Goal: Task Accomplishment & Management: Complete application form

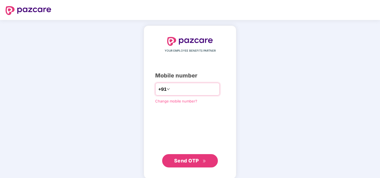
type input "**********"
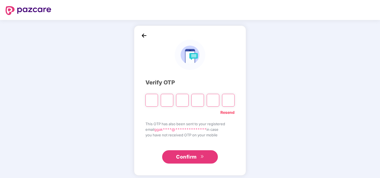
type input "*"
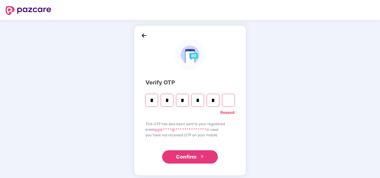
type input "*"
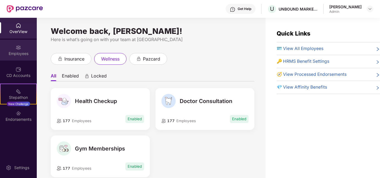
click at [19, 53] on div "Employees" at bounding box center [18, 54] width 37 height 6
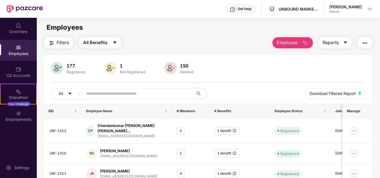
click at [290, 43] on span "Employee" at bounding box center [286, 42] width 21 height 7
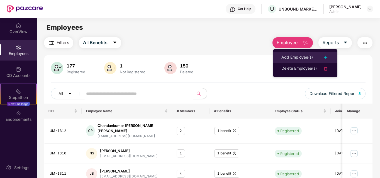
click at [289, 58] on div "Add Employee(s)" at bounding box center [296, 57] width 31 height 7
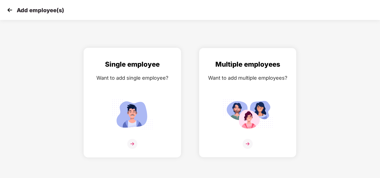
click at [138, 113] on img at bounding box center [132, 114] width 50 height 35
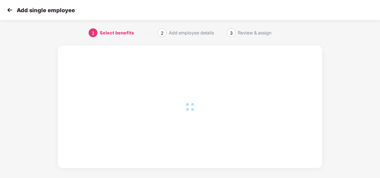
click at [138, 113] on div at bounding box center [189, 107] width 241 height 100
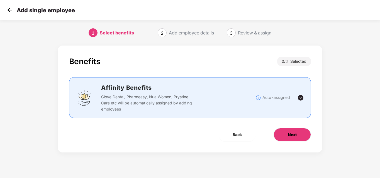
click at [290, 139] on button "Next" at bounding box center [291, 134] width 37 height 13
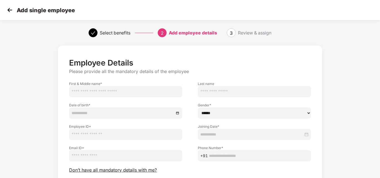
click at [6, 11] on img at bounding box center [10, 10] width 8 height 8
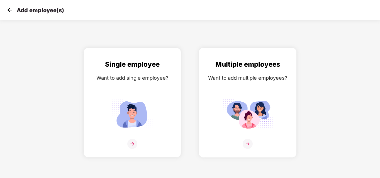
click at [246, 108] on img at bounding box center [247, 114] width 50 height 35
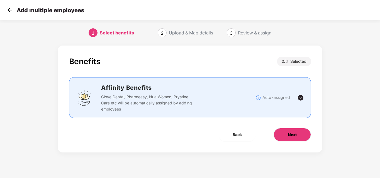
click at [295, 134] on span "Next" at bounding box center [291, 135] width 9 height 6
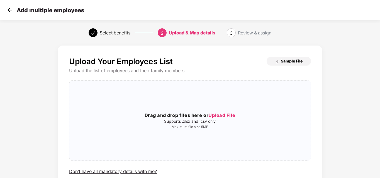
click at [293, 62] on span "Sample File" at bounding box center [291, 60] width 22 height 5
